Goal: Task Accomplishment & Management: Use online tool/utility

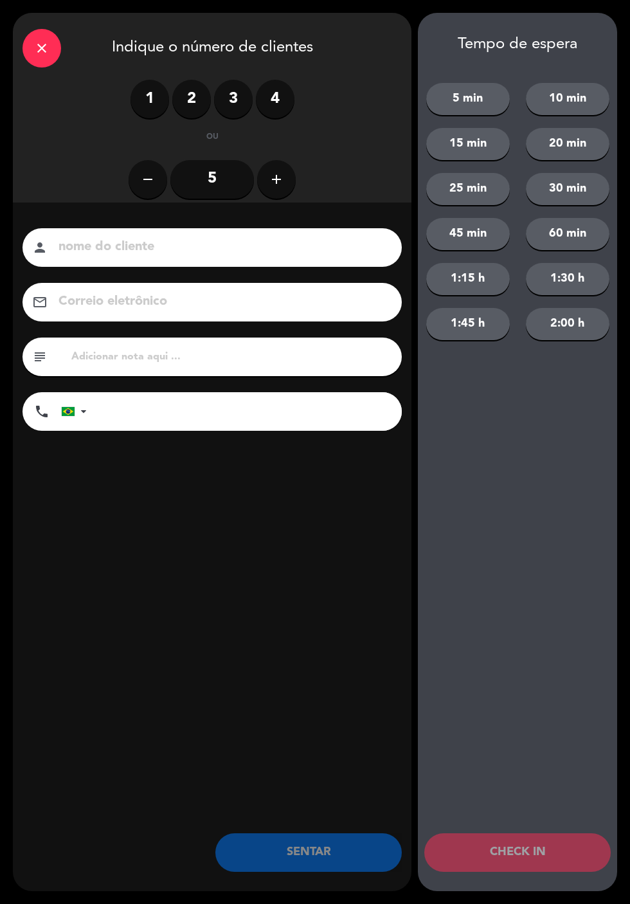
click at [122, 249] on input at bounding box center [221, 247] width 328 height 23
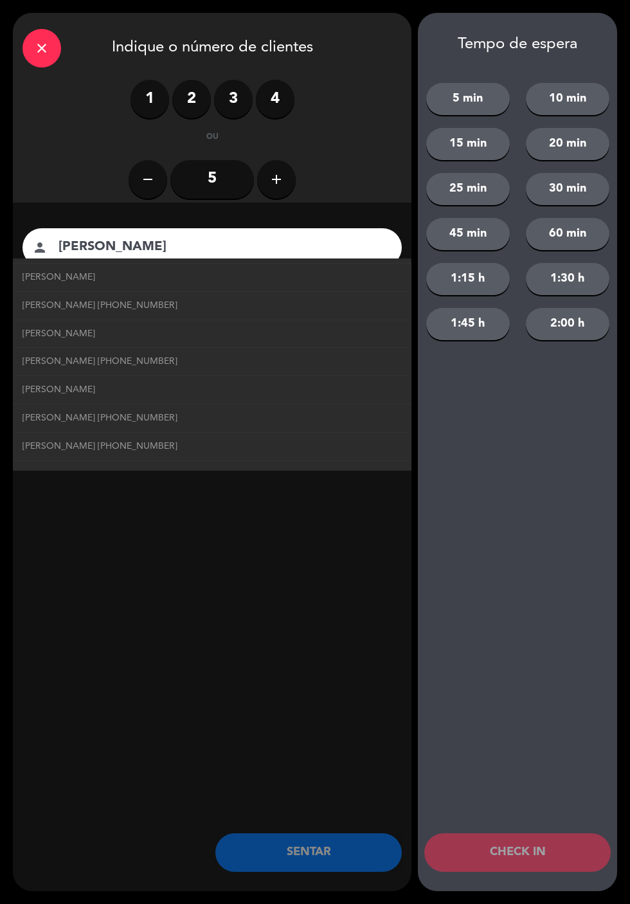
scroll to position [540, 0]
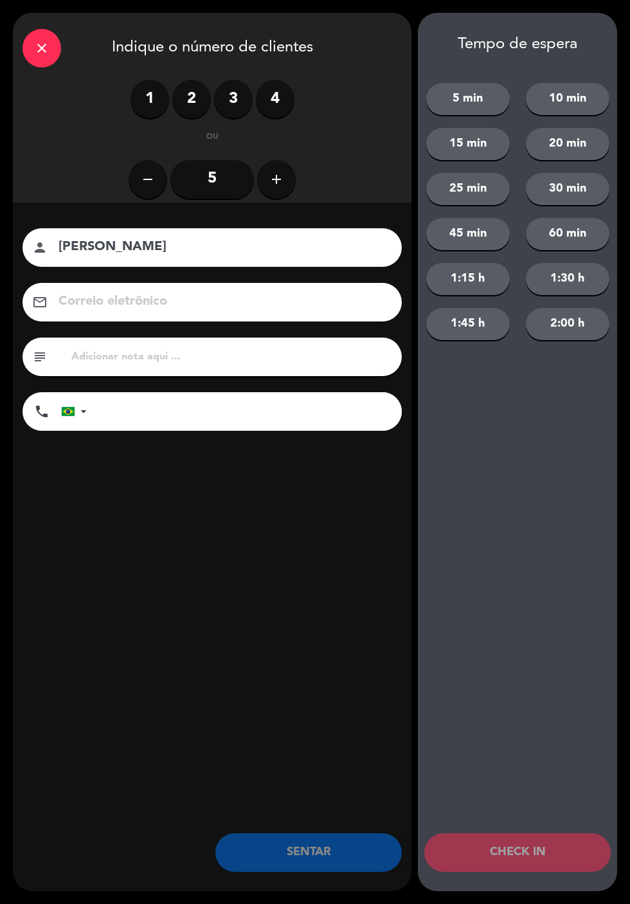
click at [135, 251] on input "Eduardo carijo" at bounding box center [221, 247] width 328 height 23
click at [301, 253] on input "Eduardo carrijo" at bounding box center [221, 247] width 328 height 23
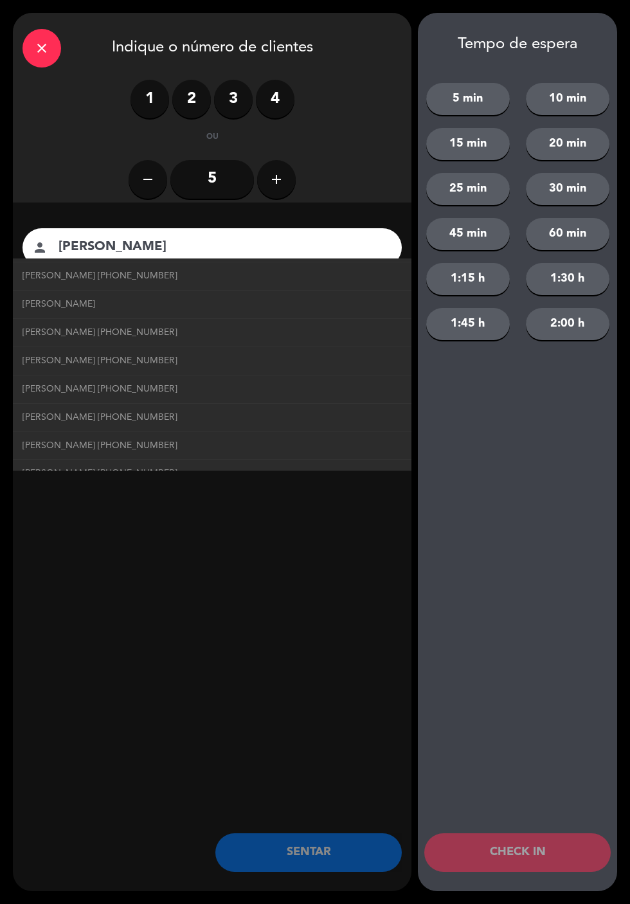
scroll to position [579, 0]
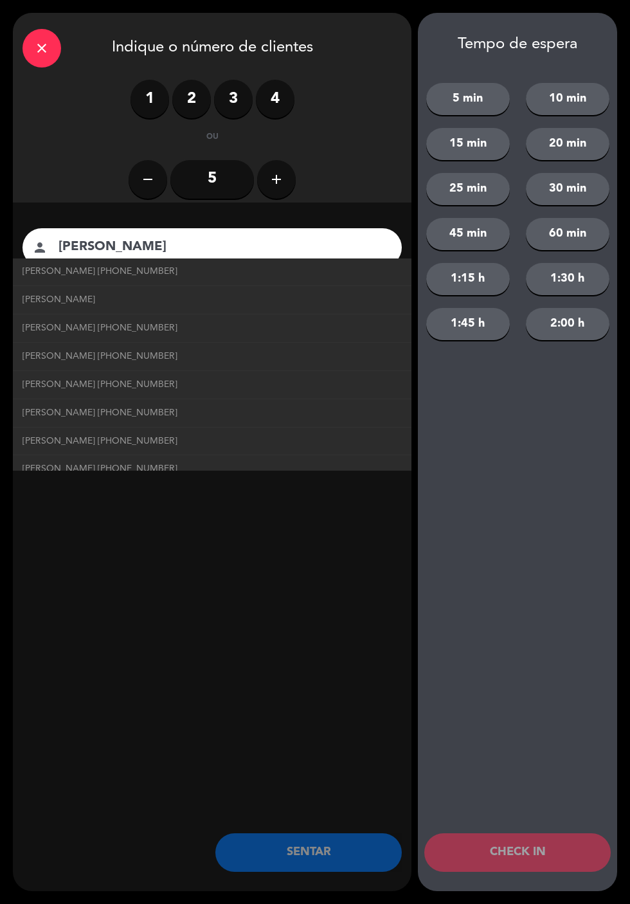
click at [155, 406] on span "Eduardo carrigio +5562998316066" at bounding box center [100, 413] width 155 height 15
type input "[PERSON_NAME]"
type input "[PHONE_NUMBER]"
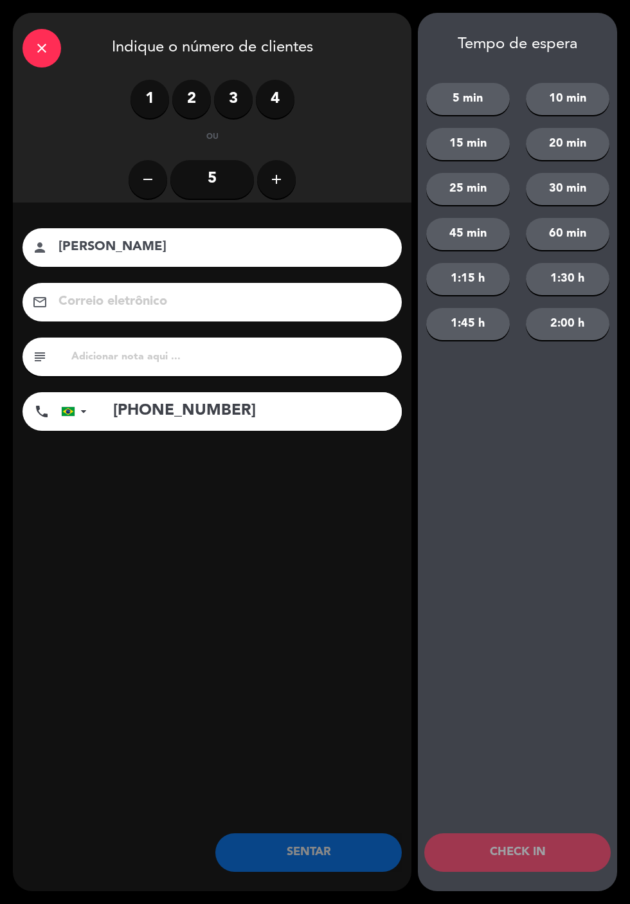
click at [189, 99] on label "2" at bounding box center [191, 99] width 39 height 39
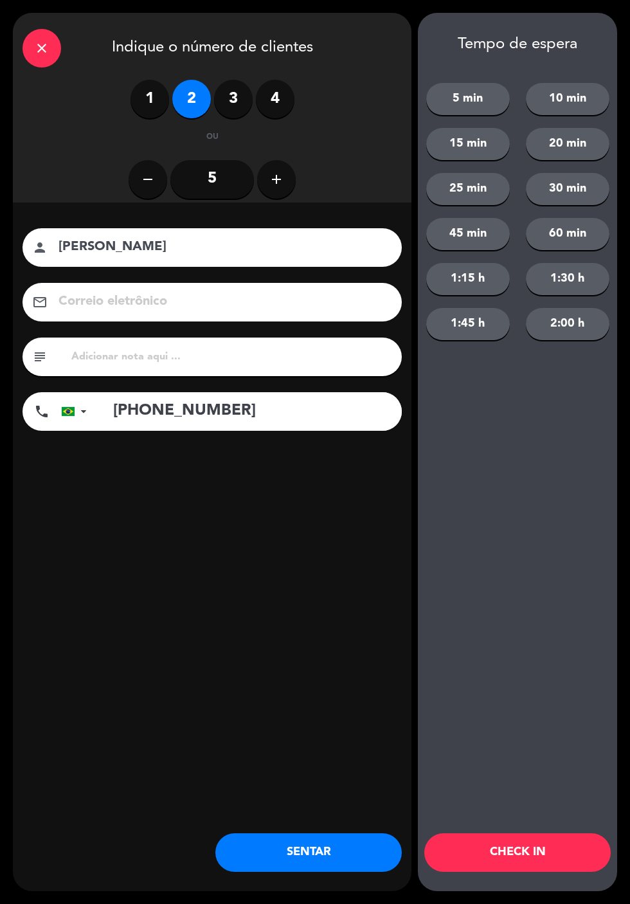
click at [334, 860] on button "SENTAR" at bounding box center [308, 852] width 186 height 39
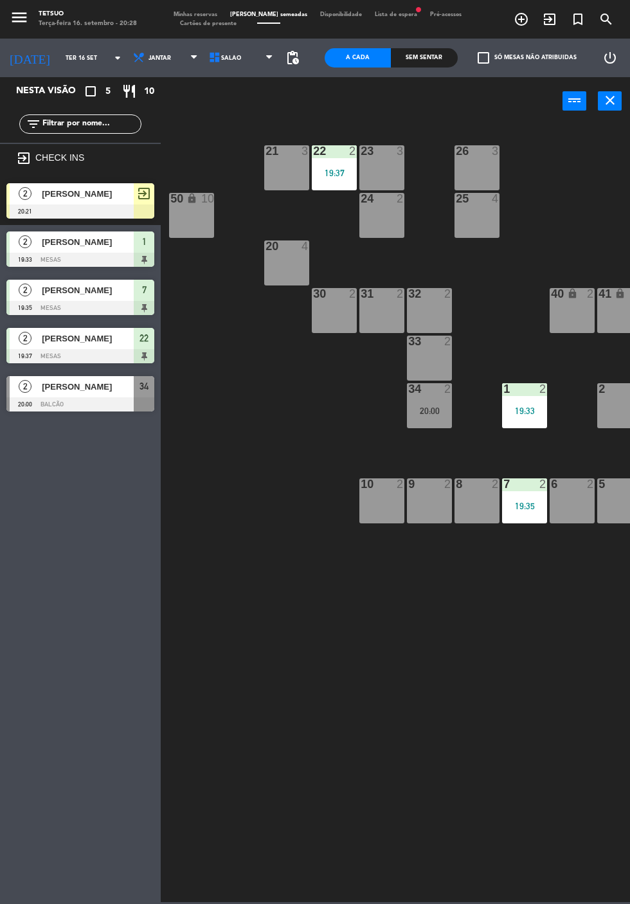
click at [545, 19] on icon "exit_to_app" at bounding box center [549, 19] width 15 height 15
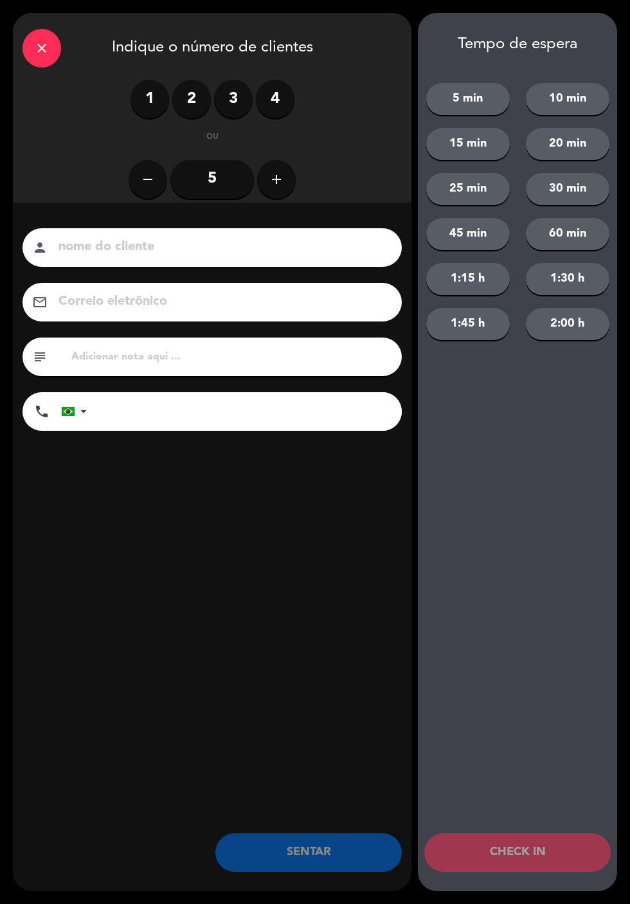
click at [368, 253] on input at bounding box center [221, 247] width 328 height 23
click at [347, 246] on input "Gustavo" at bounding box center [221, 247] width 328 height 23
click at [139, 250] on input "Gustavo" at bounding box center [221, 247] width 328 height 23
click at [138, 246] on input "Gustavo" at bounding box center [221, 247] width 328 height 23
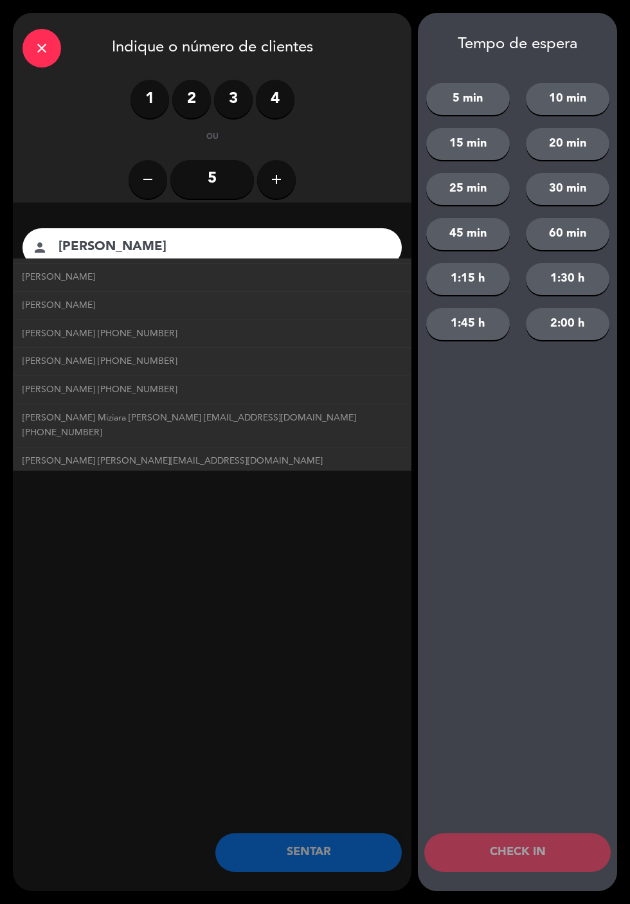
scroll to position [408, 0]
type input "Gabriel moli ari"
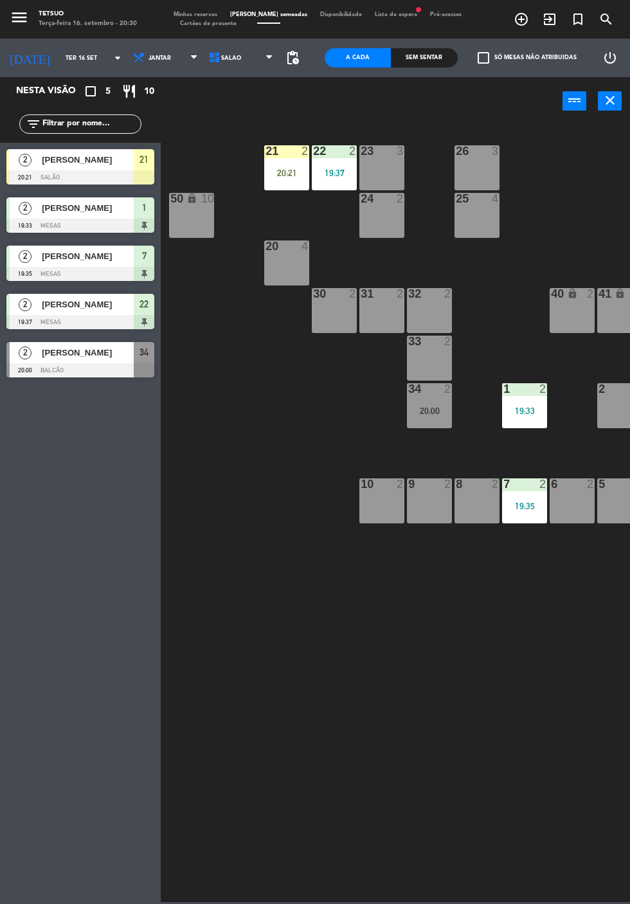
click at [287, 165] on div "21 2 20:21" at bounding box center [286, 167] width 45 height 45
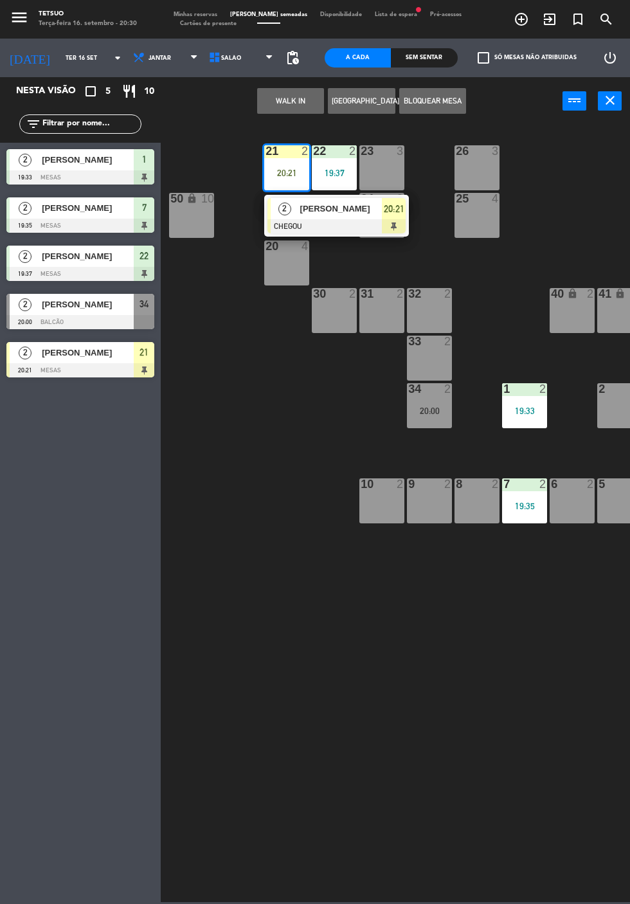
click at [337, 220] on div at bounding box center [336, 226] width 138 height 14
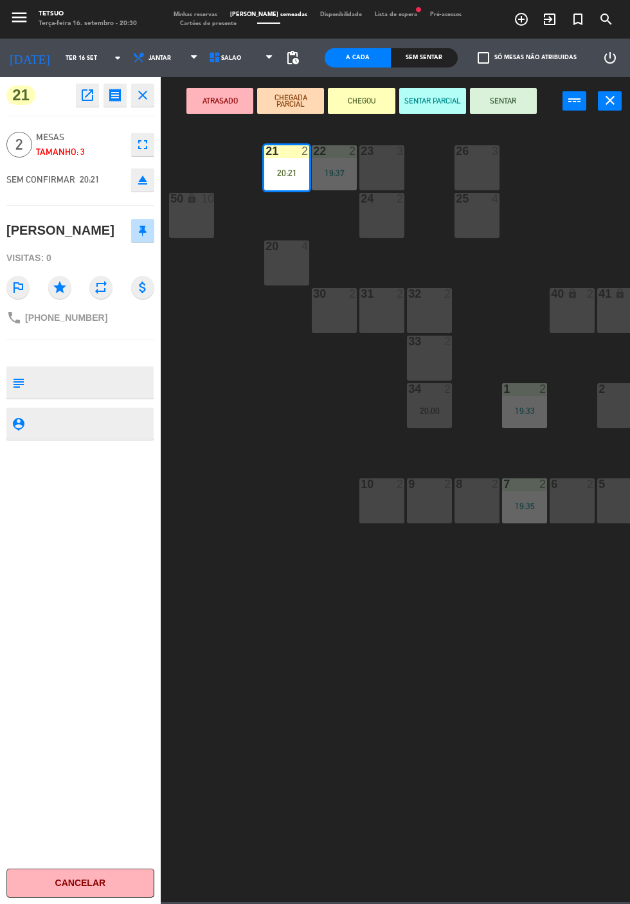
click at [516, 102] on button "SENTAR" at bounding box center [503, 101] width 67 height 26
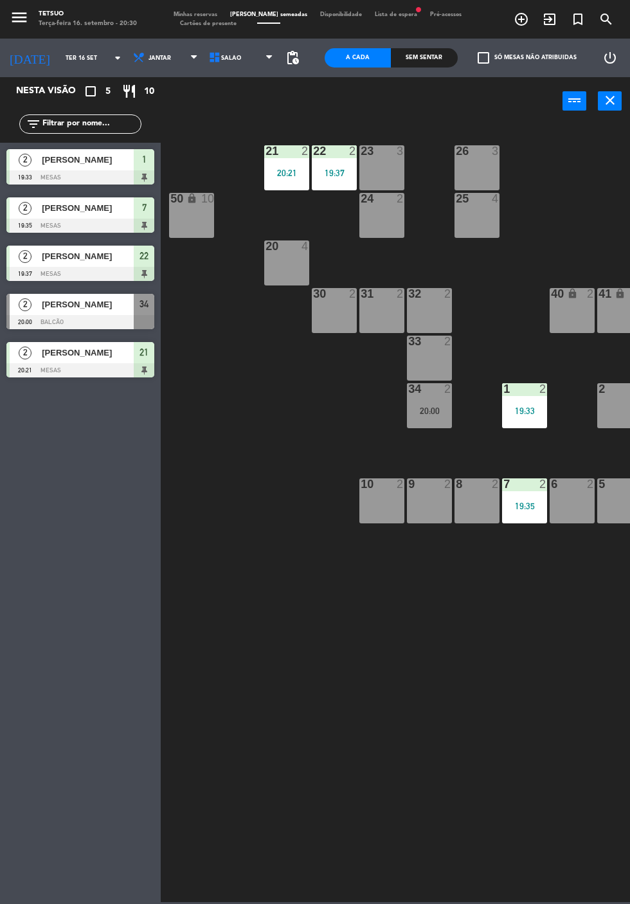
click at [387, 166] on div "23 3" at bounding box center [381, 167] width 45 height 45
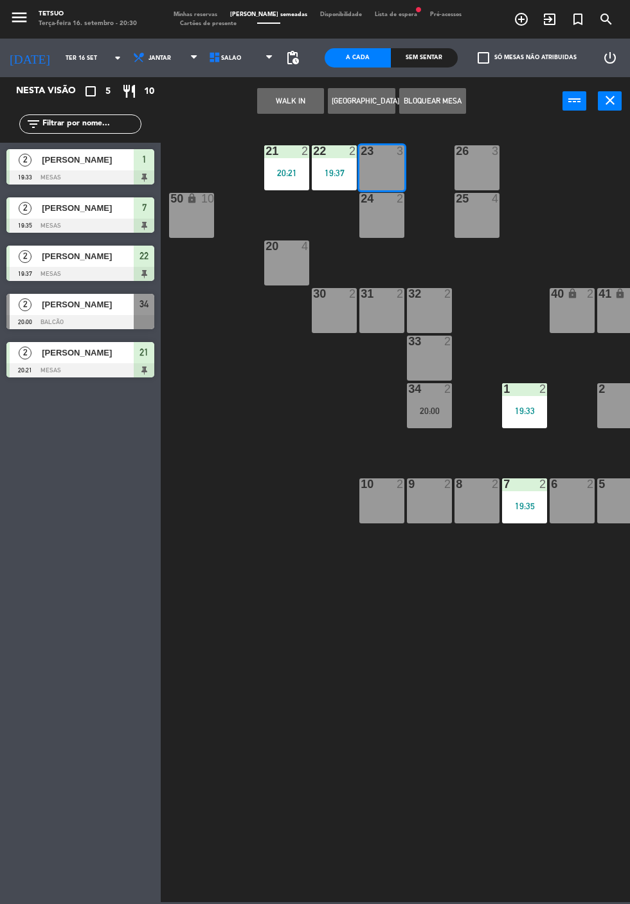
click at [309, 102] on button "WALK IN" at bounding box center [290, 101] width 67 height 26
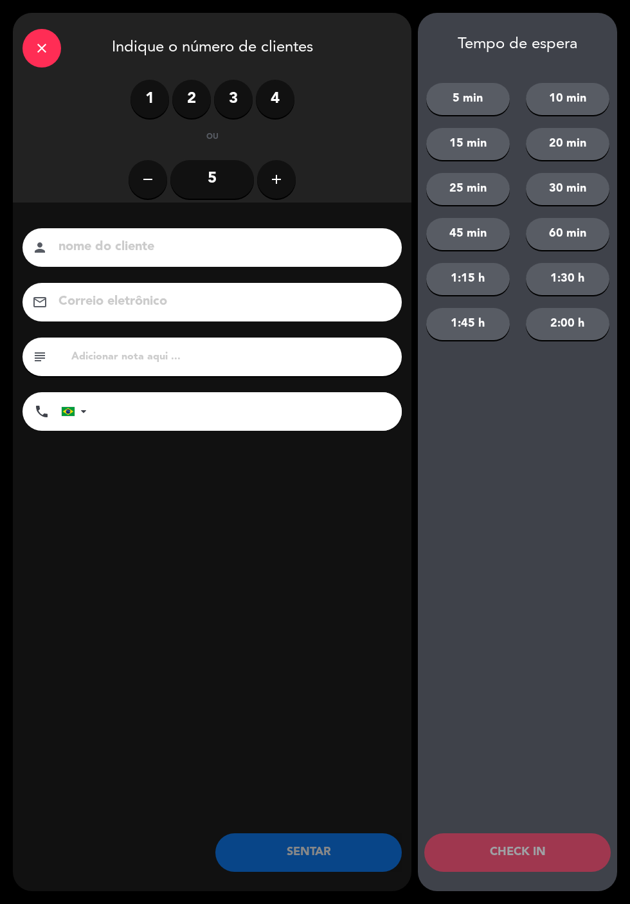
click at [313, 239] on input at bounding box center [221, 247] width 328 height 23
type input "[PERSON_NAME]"
click at [203, 111] on label "2" at bounding box center [191, 99] width 39 height 39
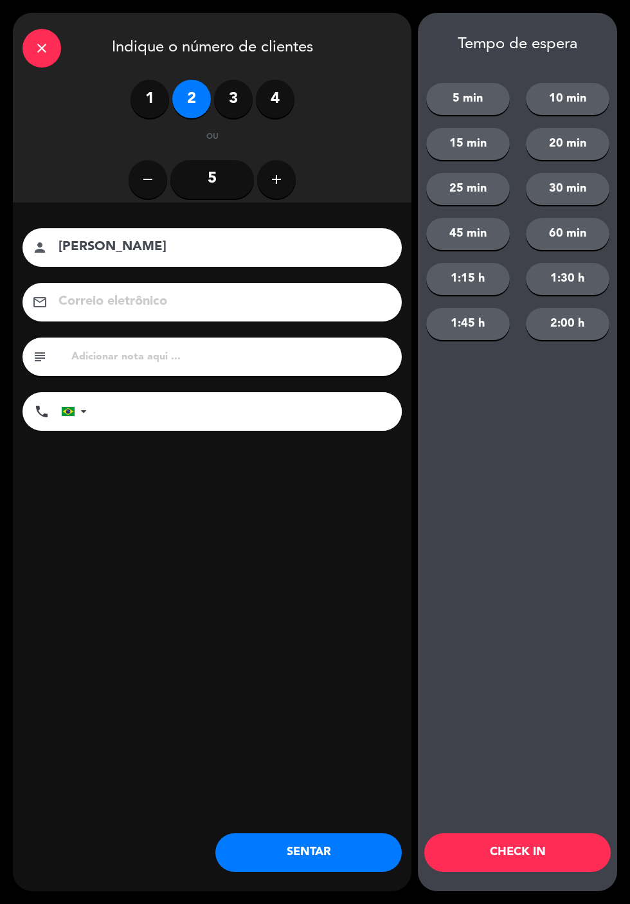
click at [543, 840] on button "CHECK IN" at bounding box center [517, 852] width 186 height 39
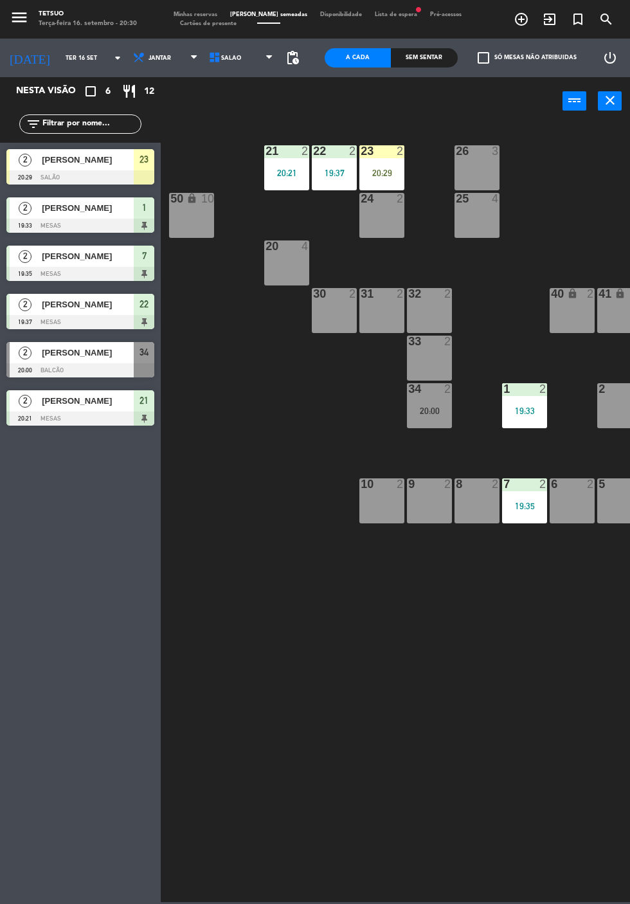
click at [381, 180] on div "23 2 20:29" at bounding box center [381, 167] width 45 height 45
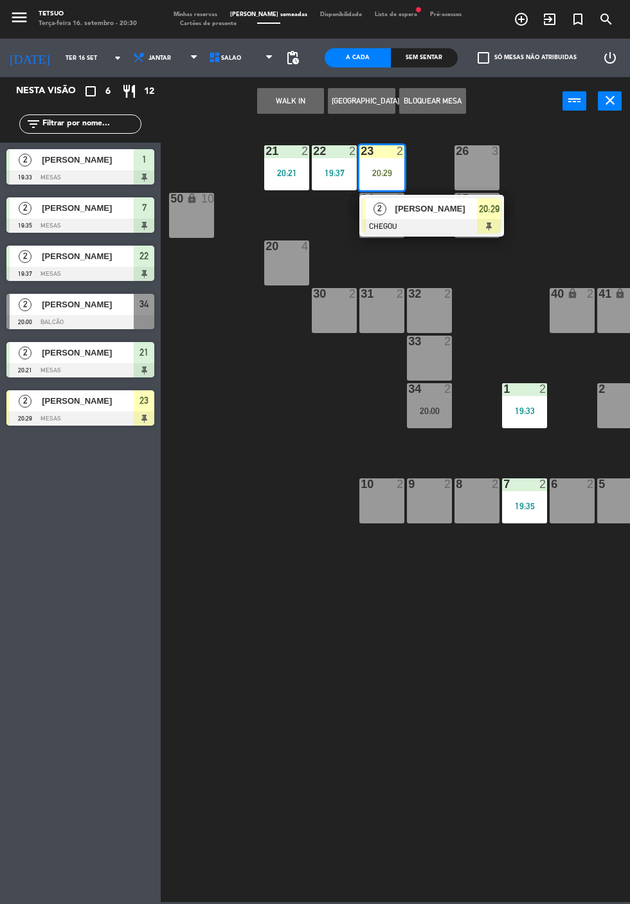
click at [446, 224] on div at bounding box center [432, 226] width 138 height 14
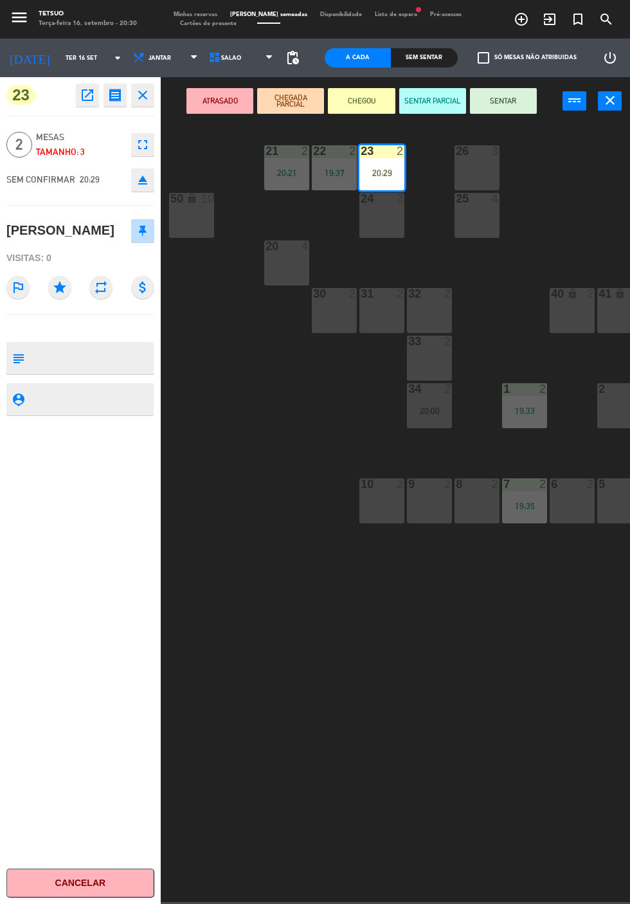
click at [525, 89] on button "SENTAR" at bounding box center [503, 101] width 67 height 26
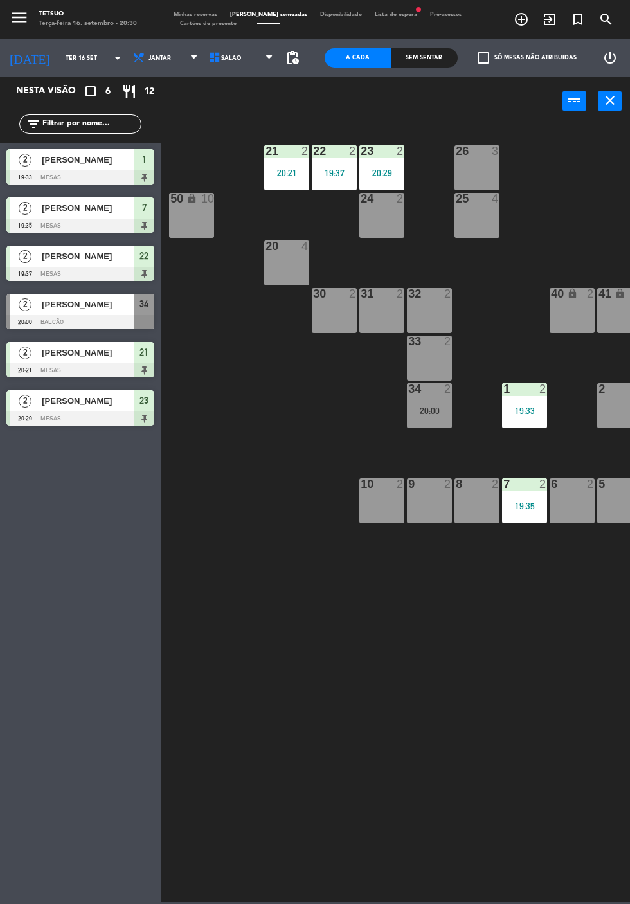
scroll to position [0, 69]
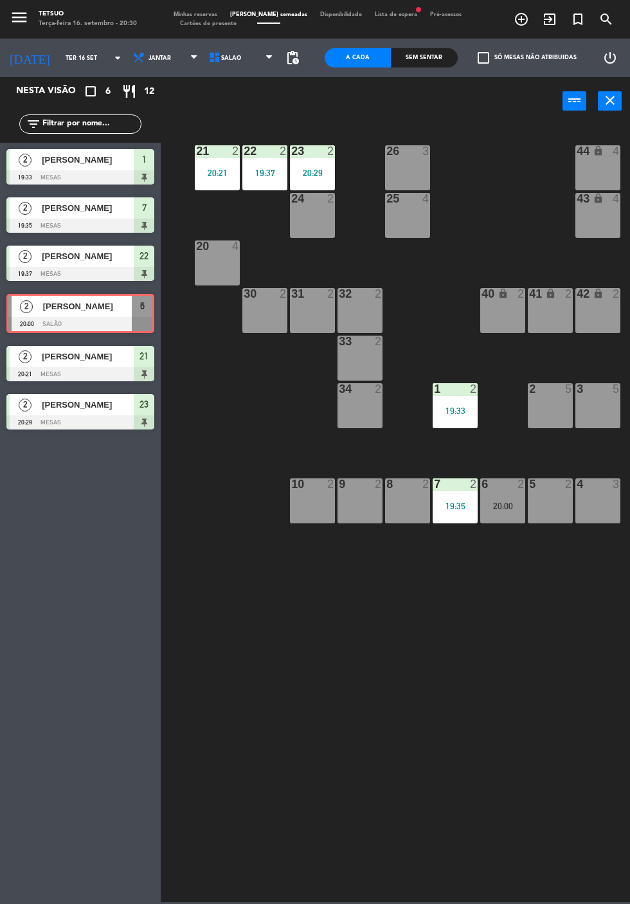
click at [512, 513] on div "6 2 20:00" at bounding box center [502, 500] width 45 height 45
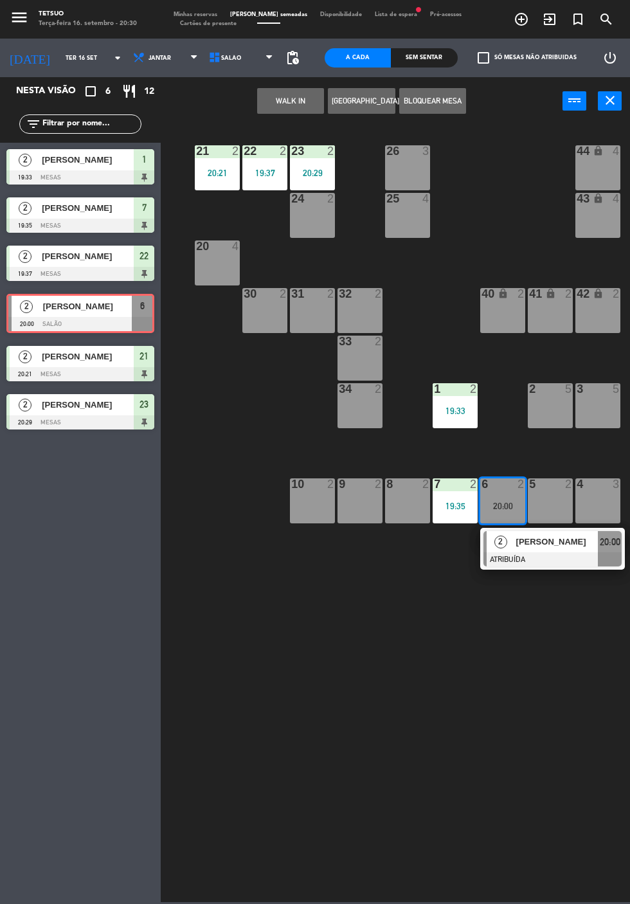
click at [523, 557] on div at bounding box center [552, 559] width 138 height 14
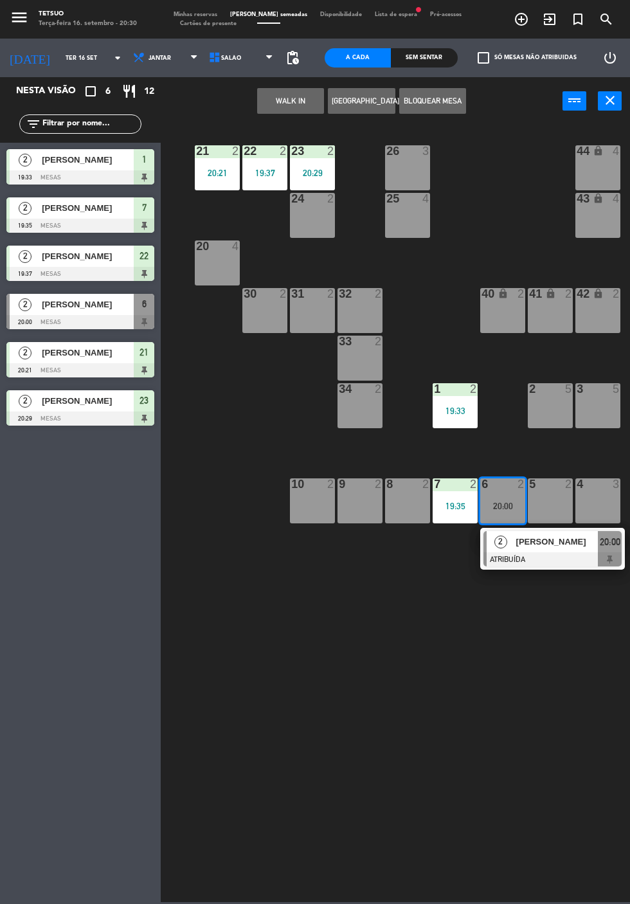
click at [557, 545] on span "[PERSON_NAME]" at bounding box center [557, 542] width 82 height 14
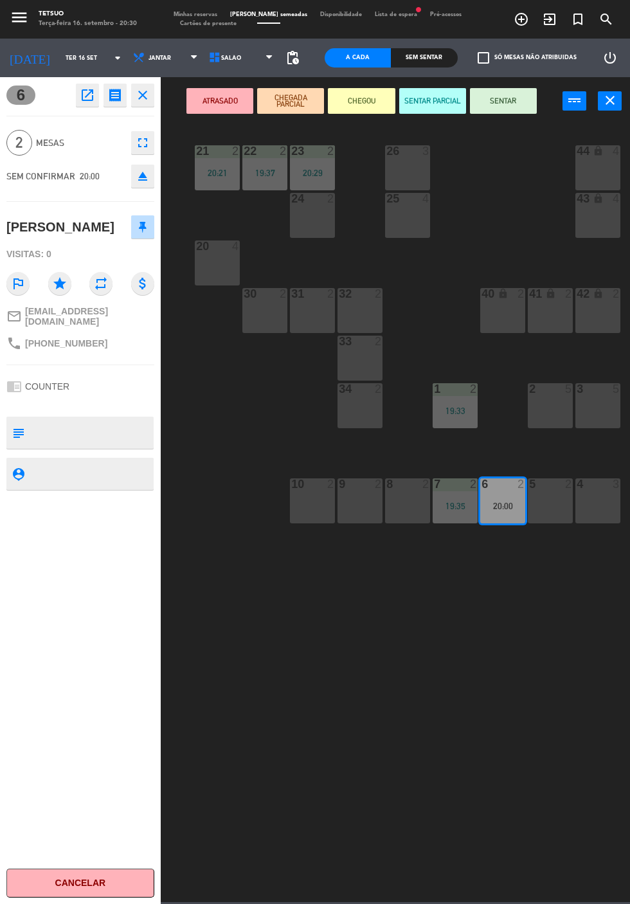
click at [529, 100] on button "SENTAR" at bounding box center [503, 101] width 67 height 26
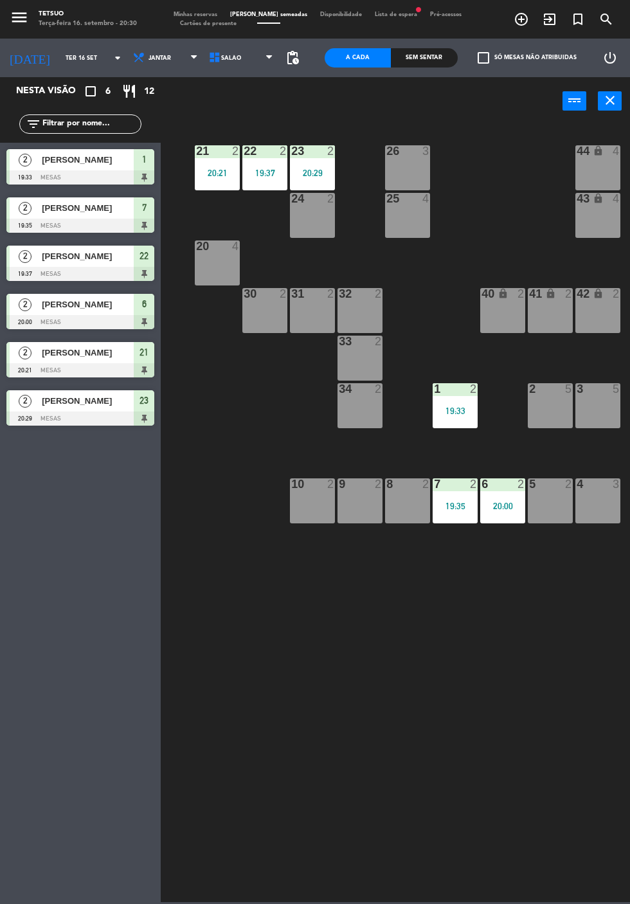
click at [563, 498] on div "5 2" at bounding box center [550, 500] width 45 height 45
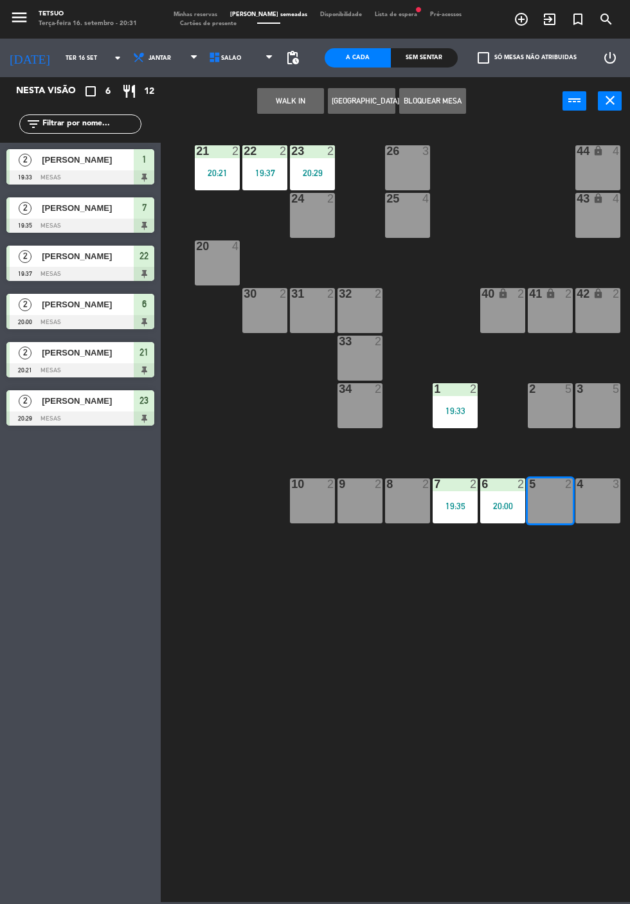
click at [278, 98] on button "WALK IN" at bounding box center [290, 101] width 67 height 26
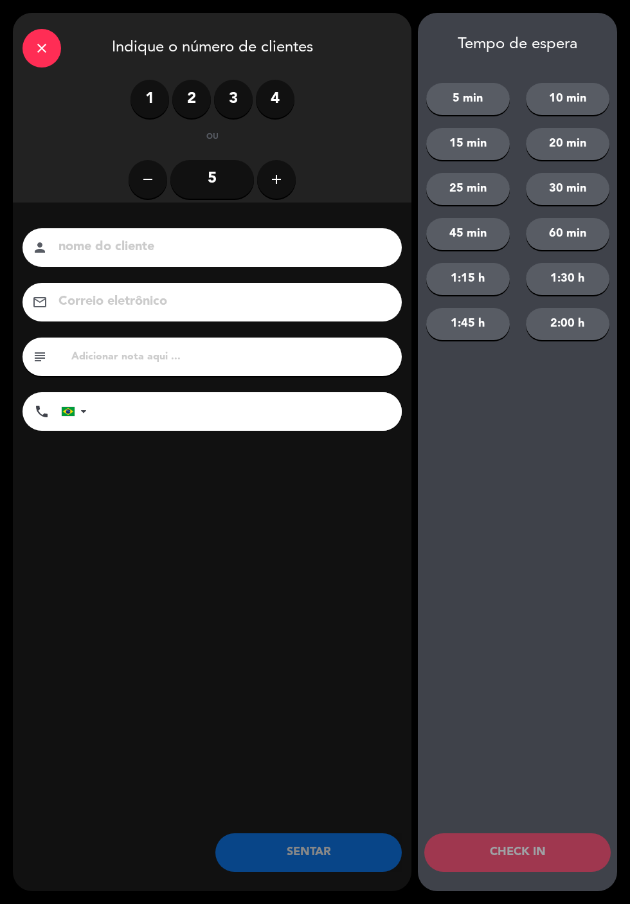
click at [330, 242] on input at bounding box center [221, 247] width 328 height 23
type input "[PERSON_NAME]"
click at [190, 95] on label "2" at bounding box center [191, 99] width 39 height 39
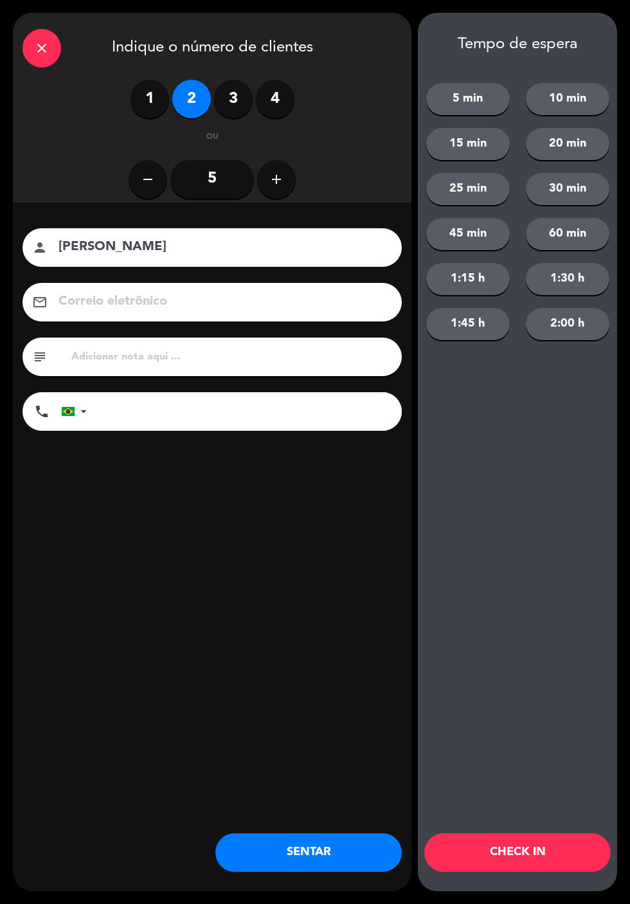
click at [312, 472] on div "nome do cliente person [PERSON_NAME] eletrônico email subject phone [GEOGRAPHIC…" at bounding box center [212, 351] width 399 height 296
click at [138, 417] on input "tel" at bounding box center [251, 411] width 302 height 39
type input "62955137878"
click at [359, 496] on div "nome do cliente person [PERSON_NAME] eletrônico email subject phone [GEOGRAPHIC…" at bounding box center [212, 351] width 399 height 296
click at [557, 844] on button "CHECK IN" at bounding box center [517, 852] width 186 height 39
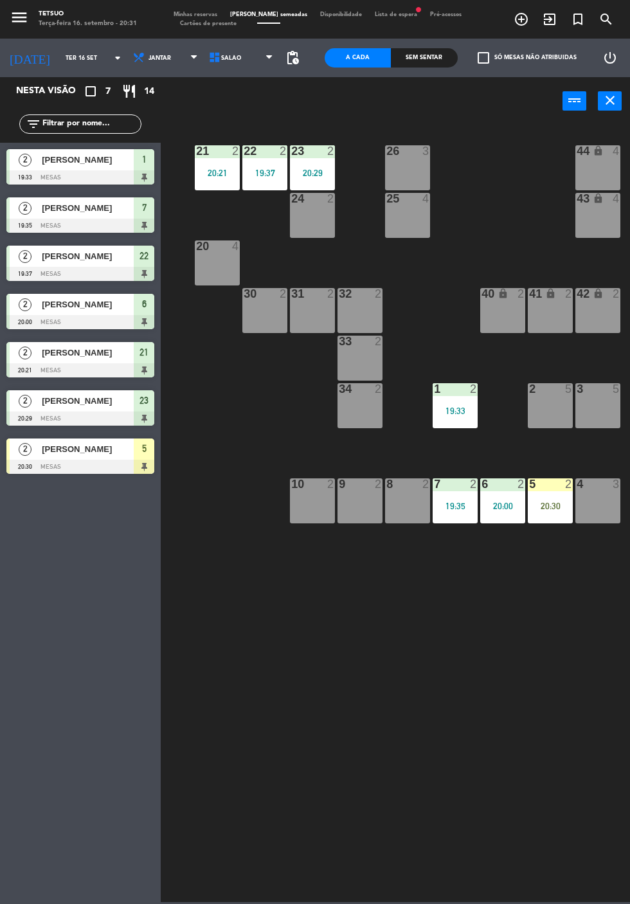
click at [545, 494] on div "5 2 20:30" at bounding box center [550, 500] width 45 height 45
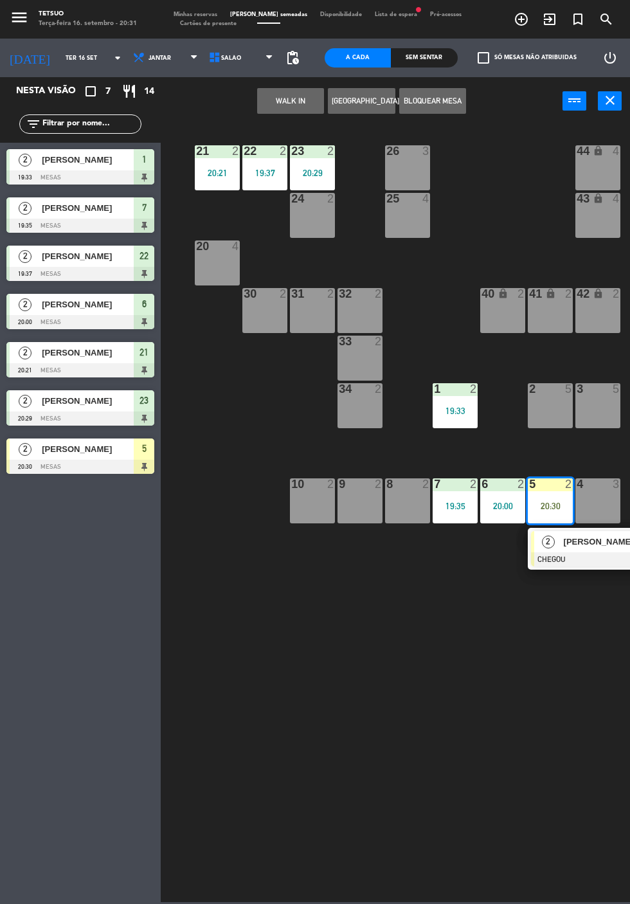
click at [575, 557] on div at bounding box center [600, 559] width 138 height 14
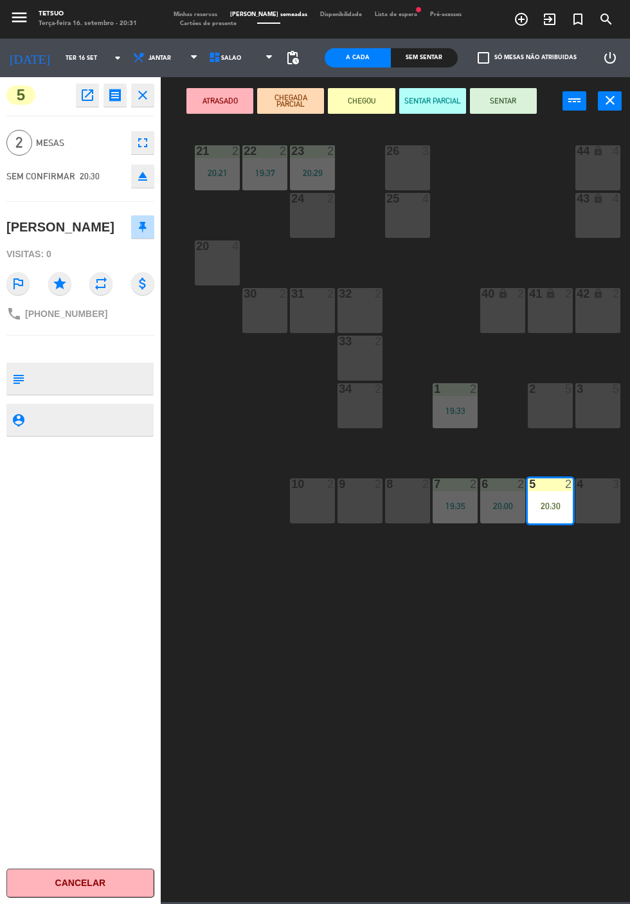
click at [496, 98] on button "SENTAR" at bounding box center [503, 101] width 67 height 26
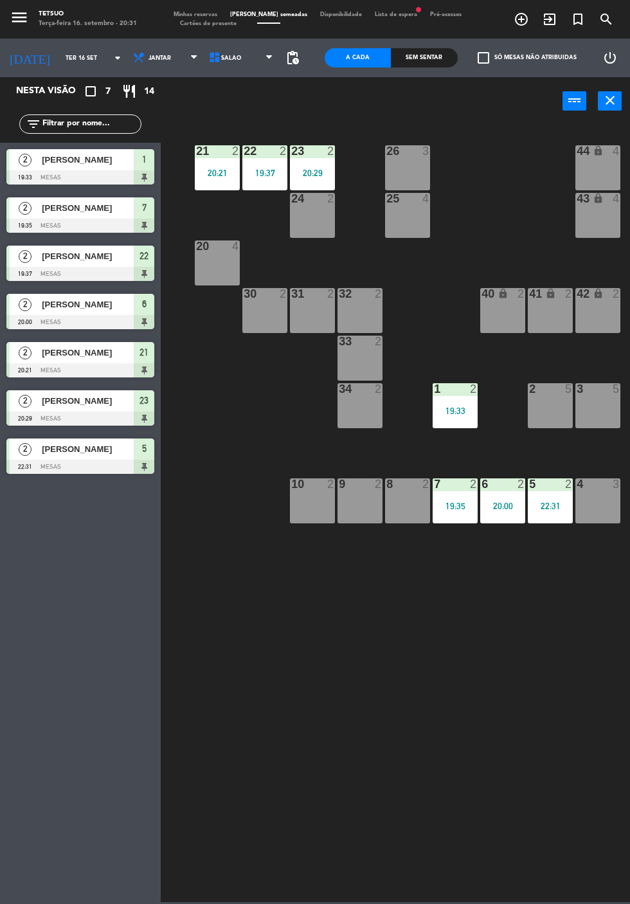
click at [610, 496] on div "4 3" at bounding box center [597, 500] width 45 height 45
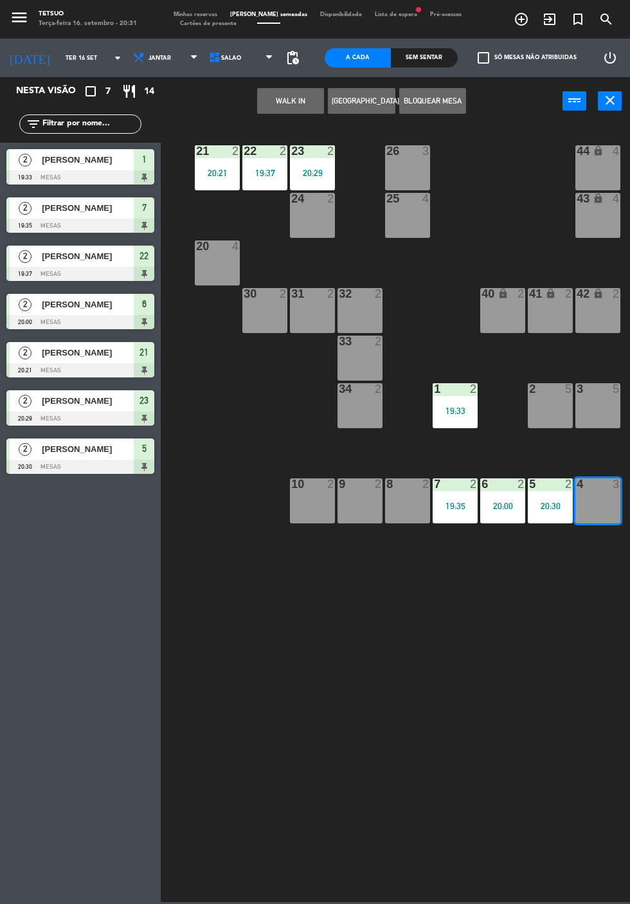
click at [289, 96] on button "WALK IN" at bounding box center [290, 101] width 67 height 26
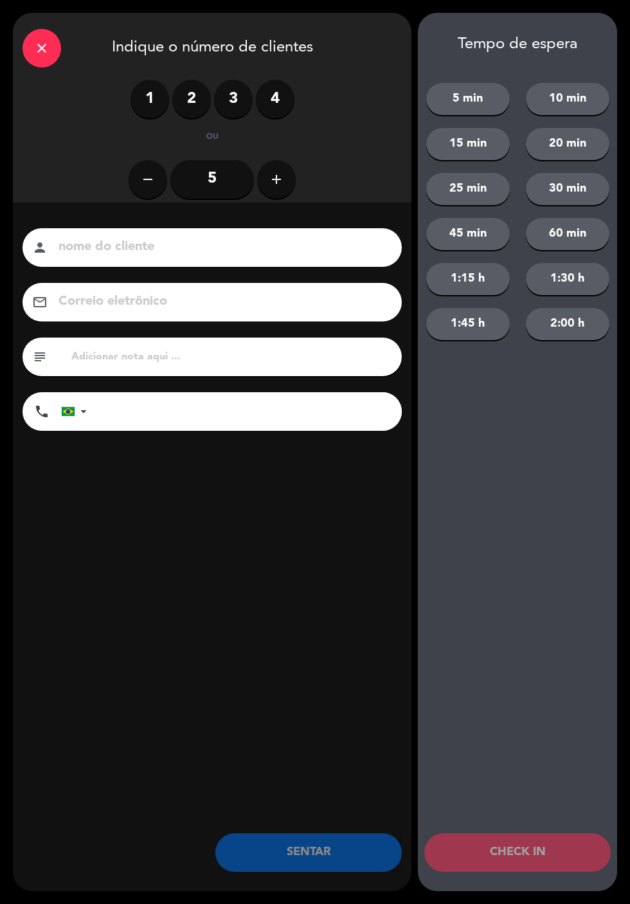
click at [300, 243] on input at bounding box center [221, 247] width 328 height 23
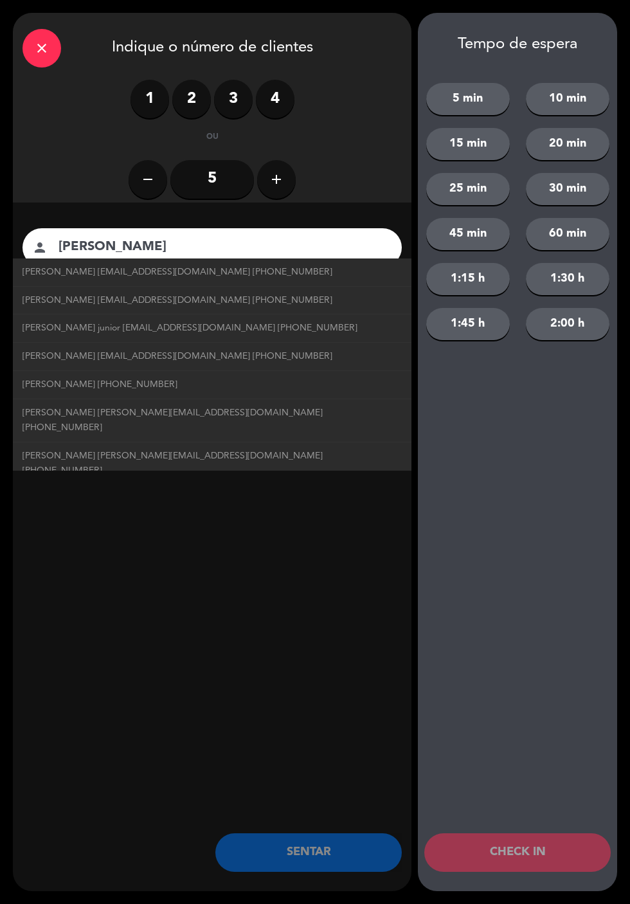
type input "[PERSON_NAME]"
click at [372, 419] on input "tel" at bounding box center [251, 411] width 302 height 39
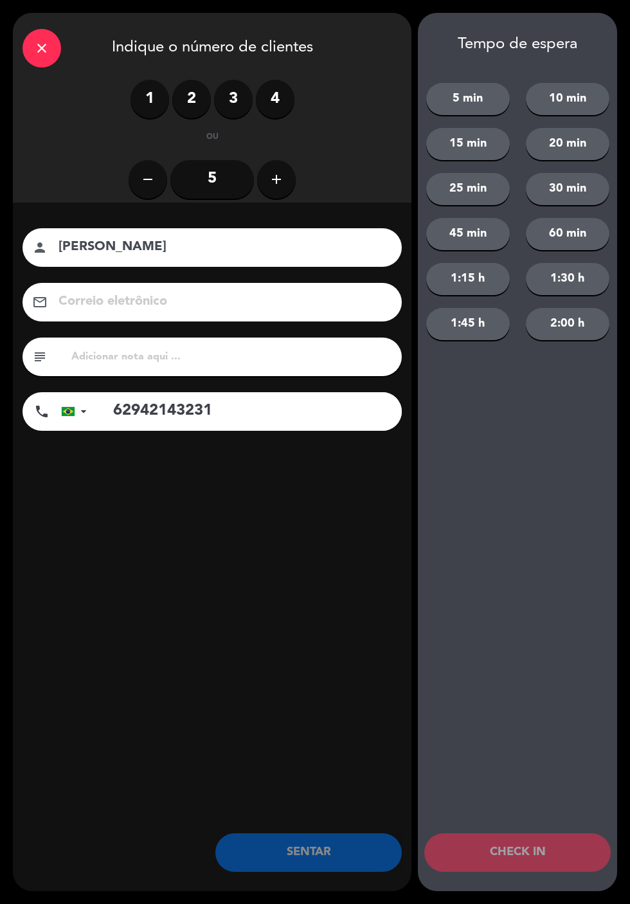
type input "62942143231"
click at [339, 512] on div "close Indique o número de clientes 1 2 3 4 ou remove 5 add nome do cliente pers…" at bounding box center [212, 452] width 399 height 878
click at [175, 112] on div "1 2 3 4" at bounding box center [213, 99] width 164 height 39
click at [180, 92] on label "2" at bounding box center [191, 99] width 39 height 39
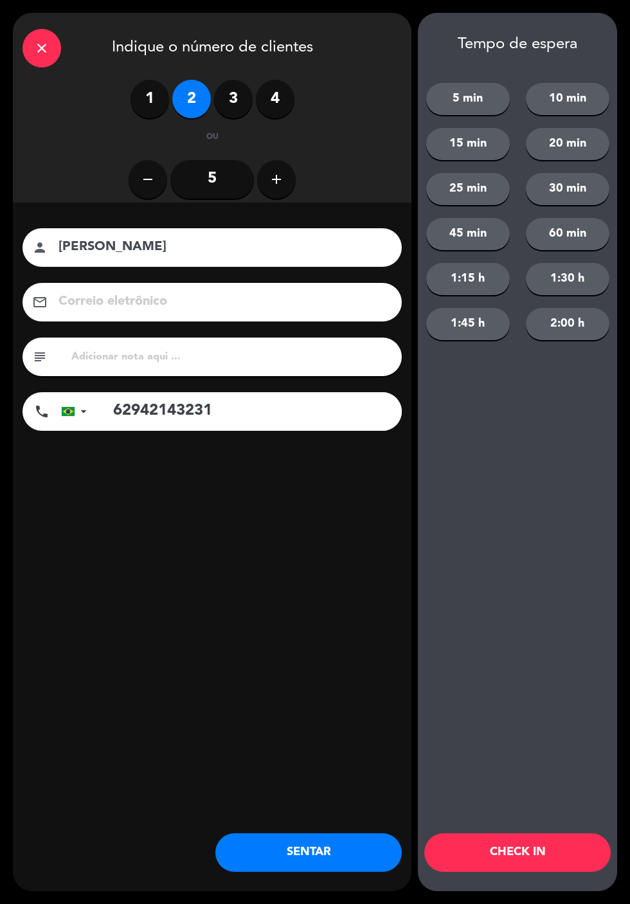
click at [547, 851] on button "CHECK IN" at bounding box center [517, 852] width 186 height 39
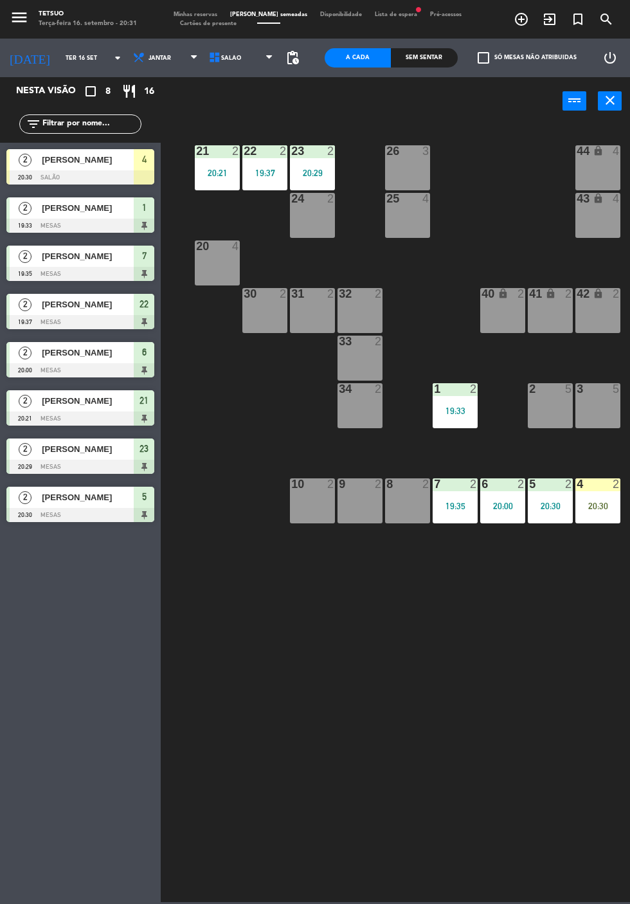
click at [597, 512] on div "4 2 20:30" at bounding box center [597, 500] width 45 height 45
click at [593, 501] on div "20:30" at bounding box center [597, 505] width 45 height 9
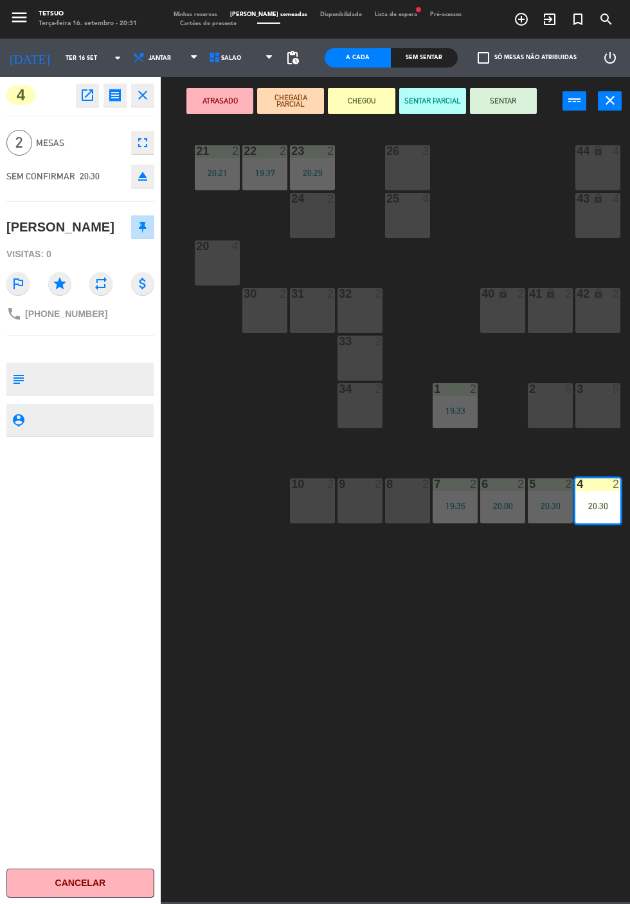
click at [527, 102] on button "SENTAR" at bounding box center [503, 101] width 67 height 26
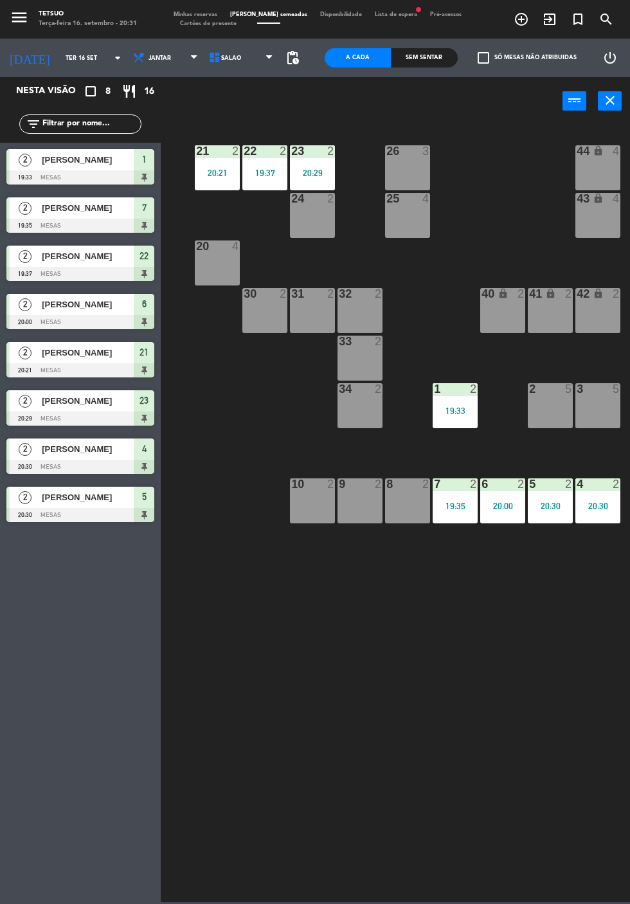
click at [413, 701] on div "21 2 20:21 22 2 19:37 23 2 20:29 26 3 44 lock 4 24 2 25 4 43 lock 4 50 lock 10 …" at bounding box center [398, 512] width 463 height 779
